Goal: Navigation & Orientation: Find specific page/section

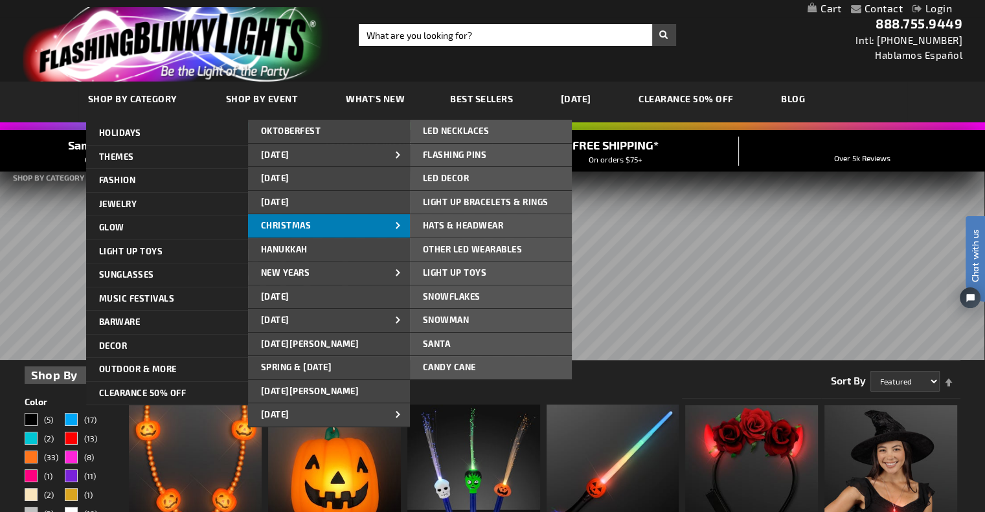
click at [359, 222] on link "CHRISTMAS" at bounding box center [329, 225] width 162 height 23
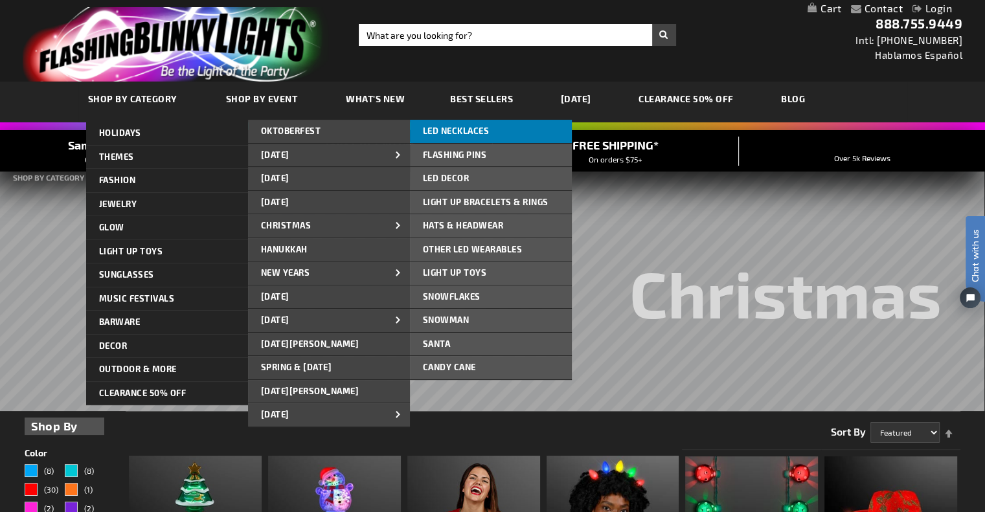
click at [448, 131] on span "LED NECKLACES" at bounding box center [456, 131] width 67 height 10
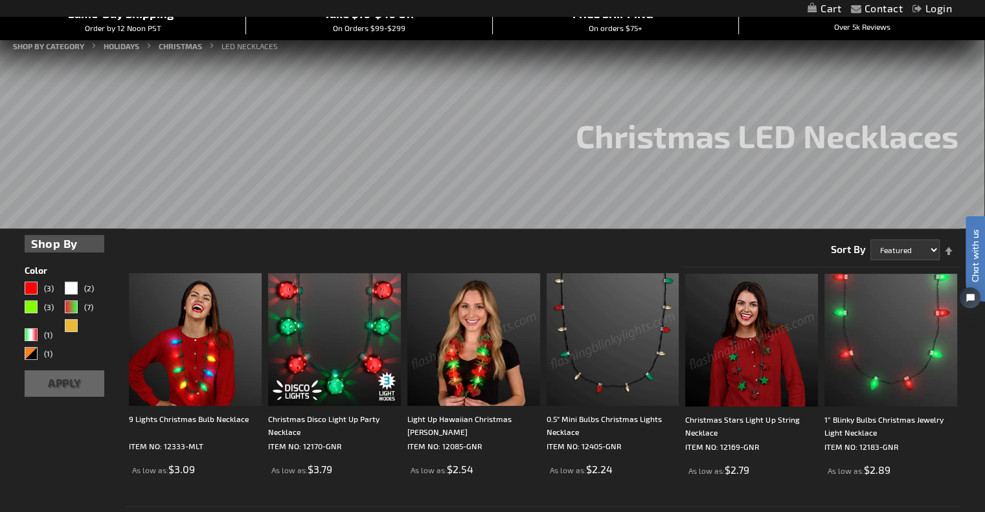
scroll to position [131, 0]
click at [935, 250] on select "Featured Name Price Best Sellers" at bounding box center [904, 250] width 69 height 21
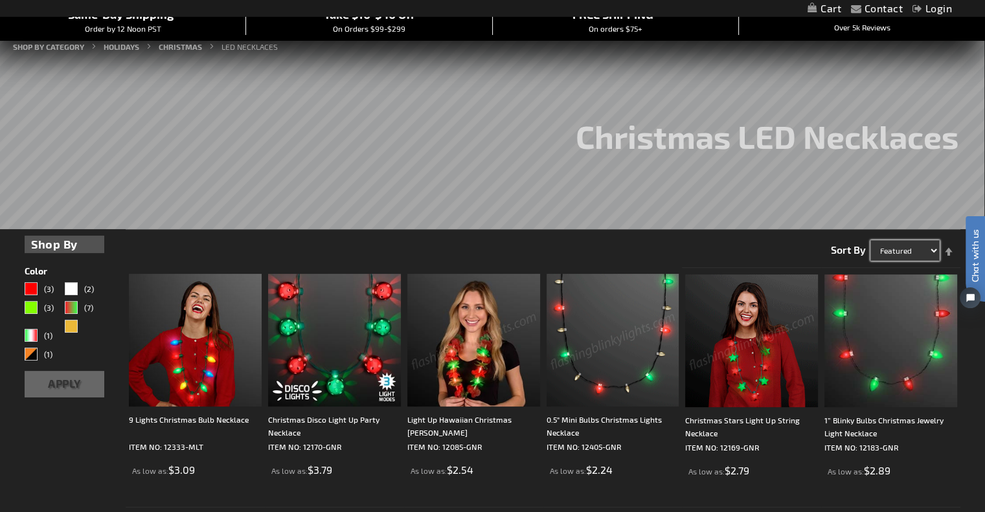
select select "price"
click at [870, 240] on select "Featured Name Price Best Sellers" at bounding box center [904, 250] width 69 height 21
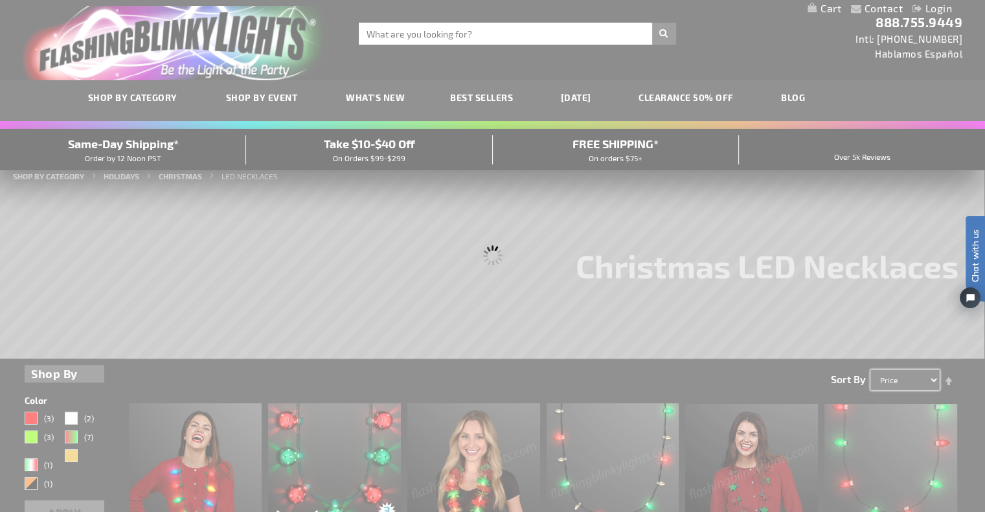
scroll to position [0, 0]
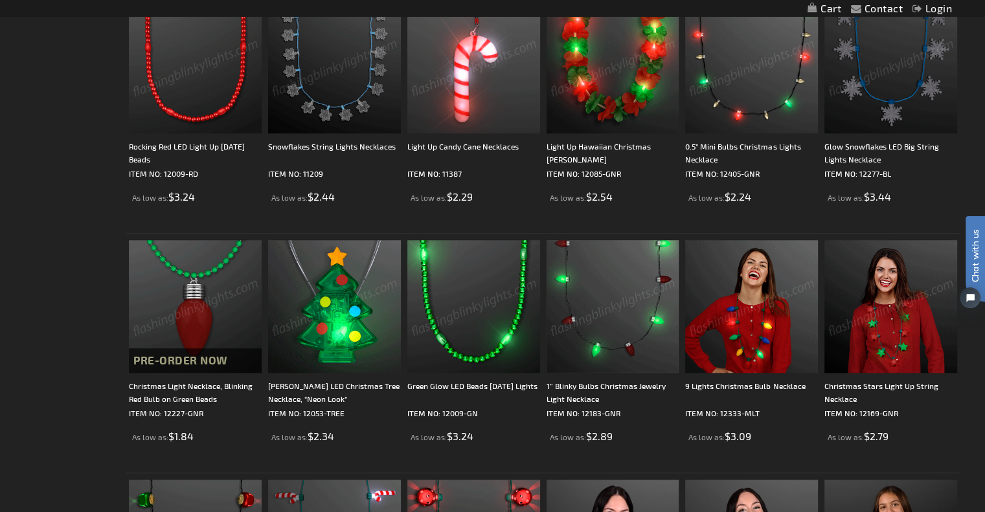
scroll to position [907, 0]
